Goal: Task Accomplishment & Management: Manage account settings

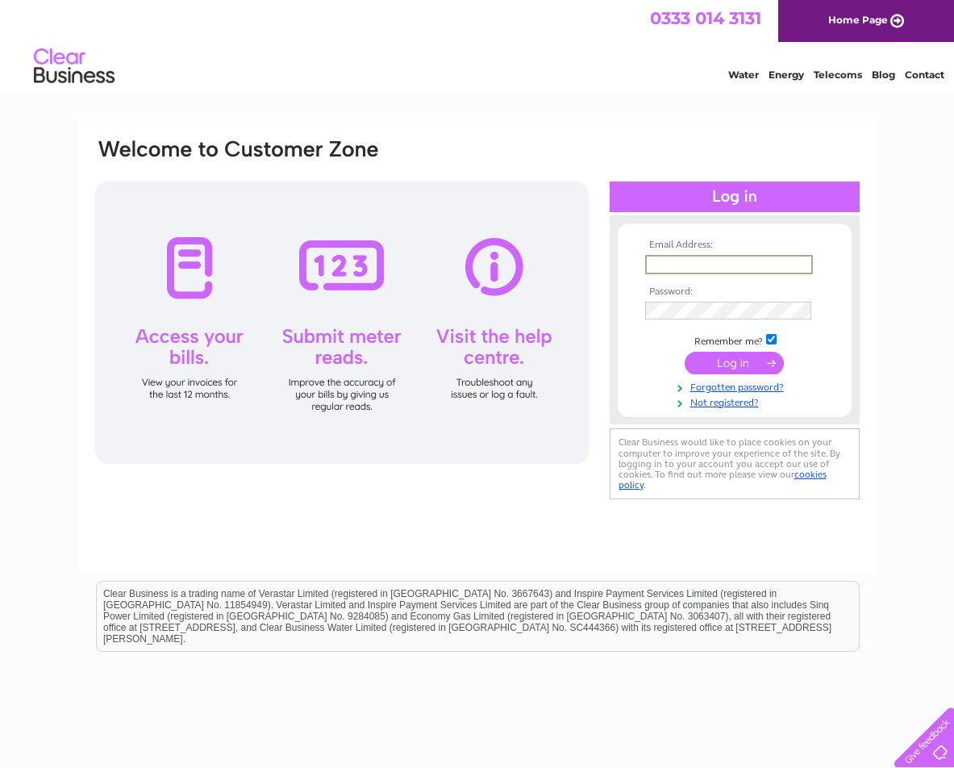
click at [678, 265] on input "text" at bounding box center [729, 264] width 168 height 19
type input "[EMAIL_ADDRESS][DOMAIN_NAME]"
click at [749, 350] on td at bounding box center [734, 361] width 187 height 31
click at [740, 361] on input "submit" at bounding box center [734, 361] width 99 height 23
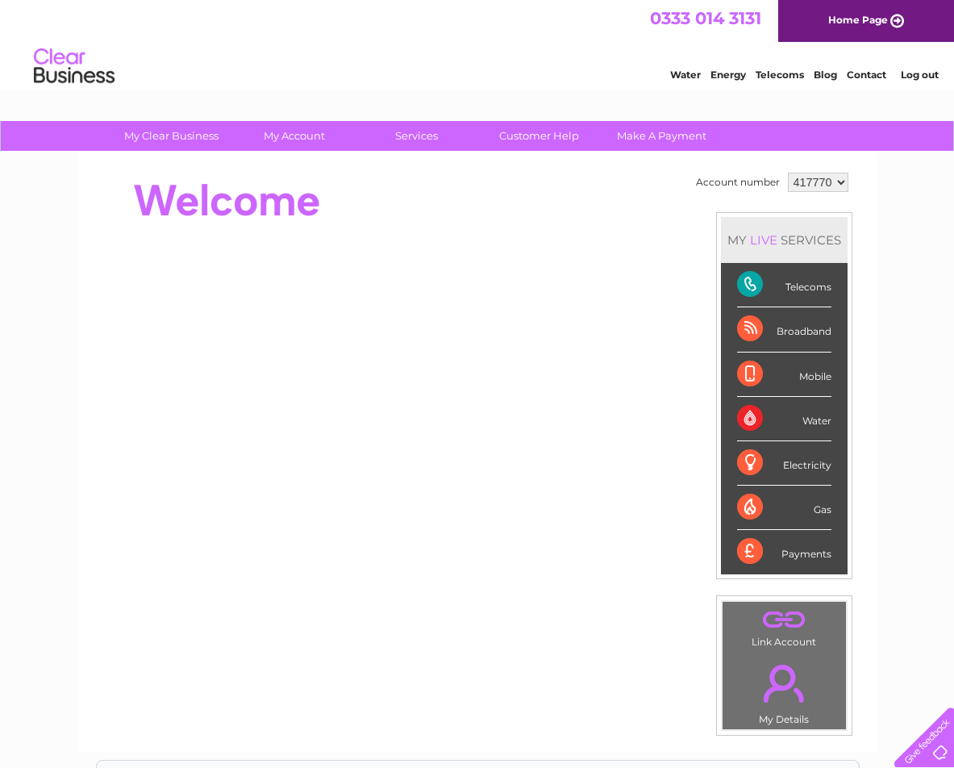
click at [744, 281] on div "Telecoms" at bounding box center [784, 285] width 94 height 44
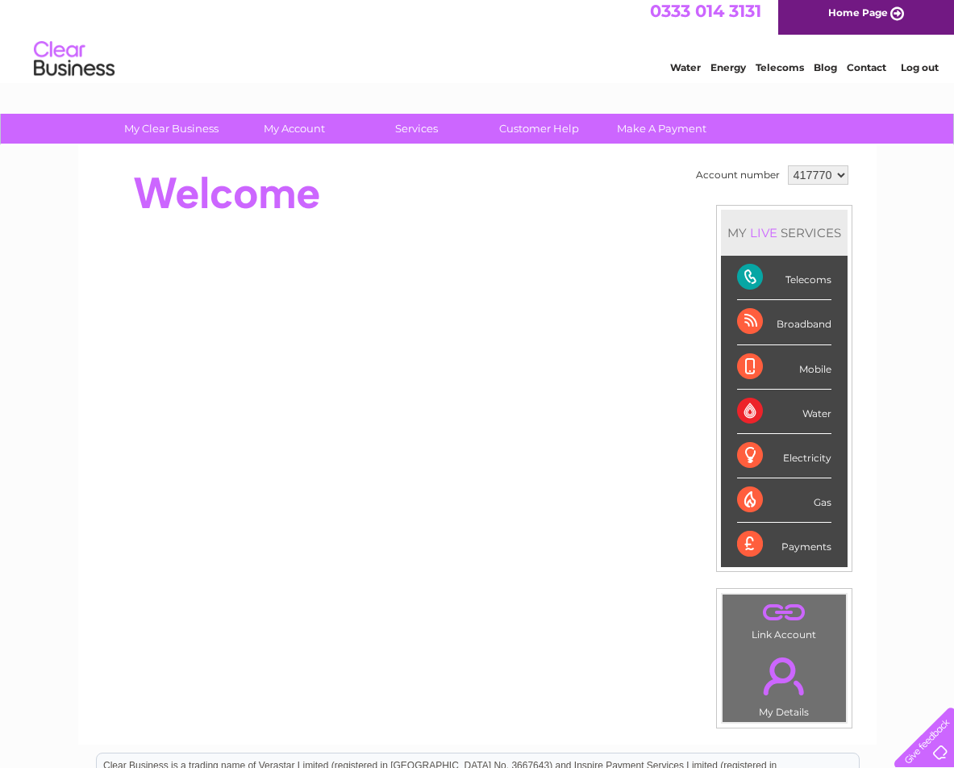
scroll to position [10, 0]
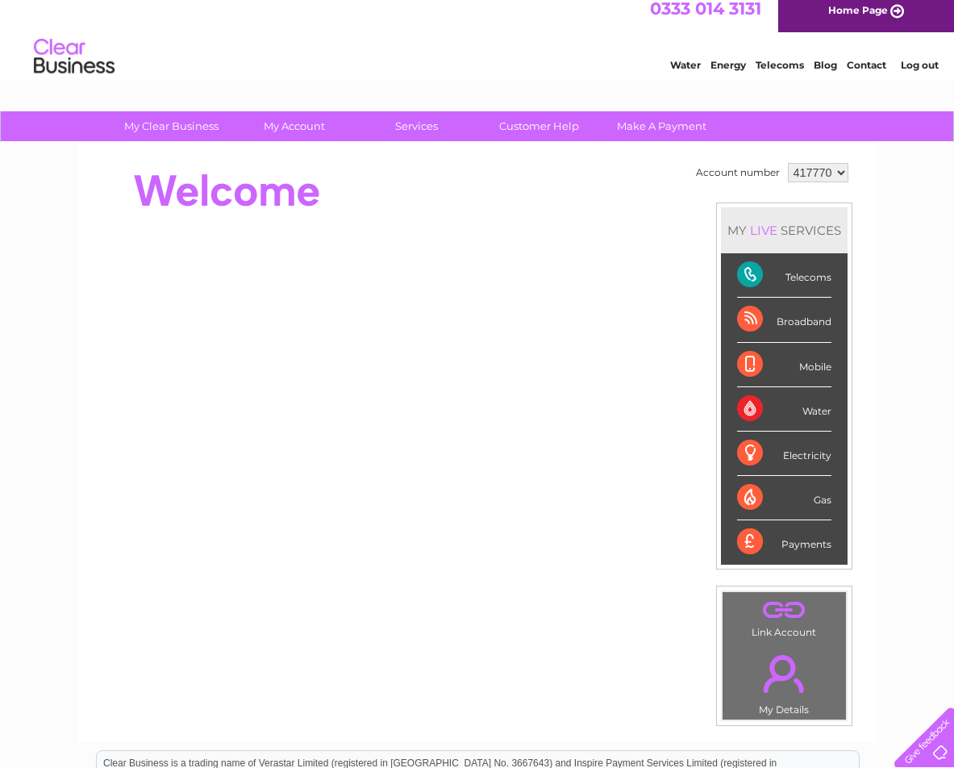
click at [745, 281] on div "Telecoms" at bounding box center [784, 275] width 94 height 44
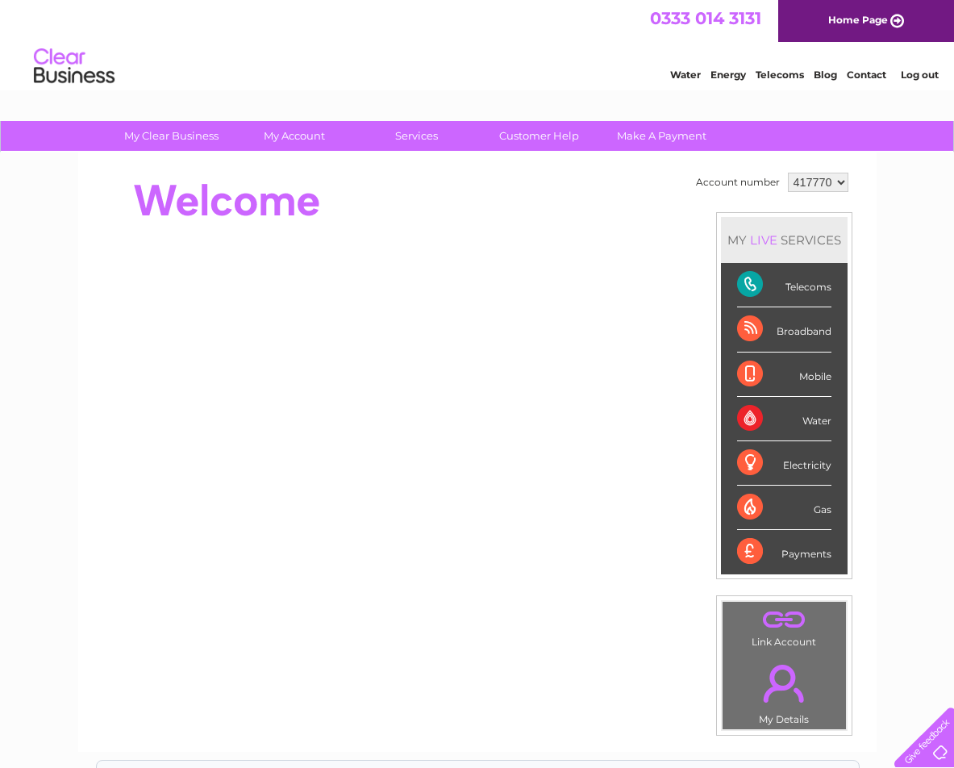
click at [775, 671] on link "." at bounding box center [784, 683] width 115 height 56
